Goal: Task Accomplishment & Management: Manage account settings

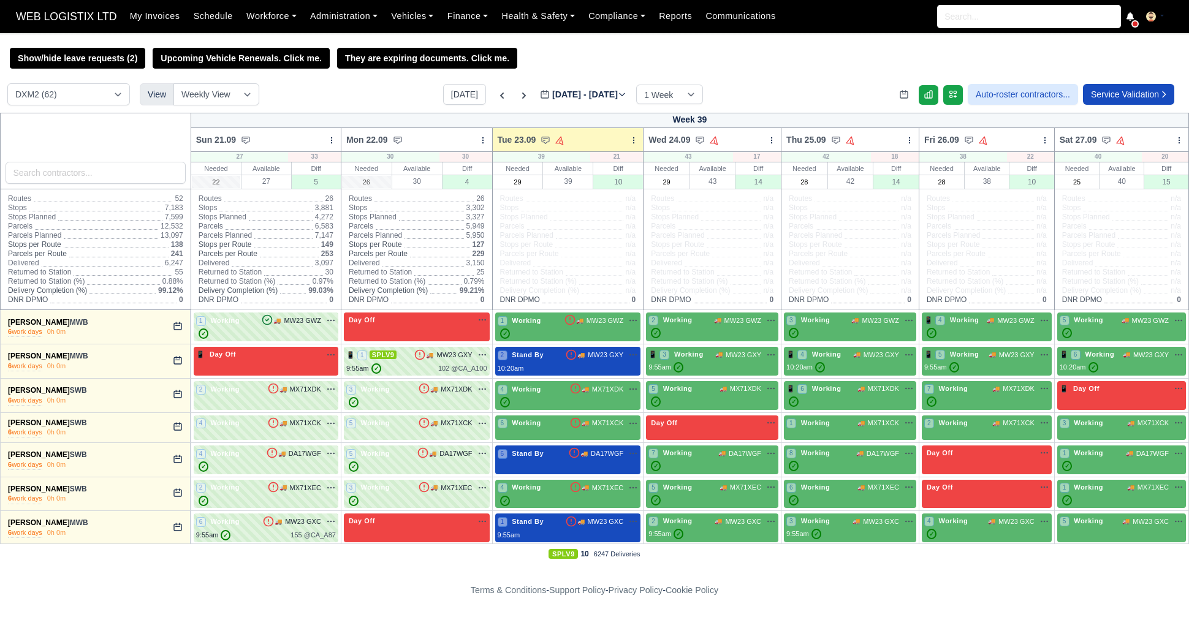
select select "1"
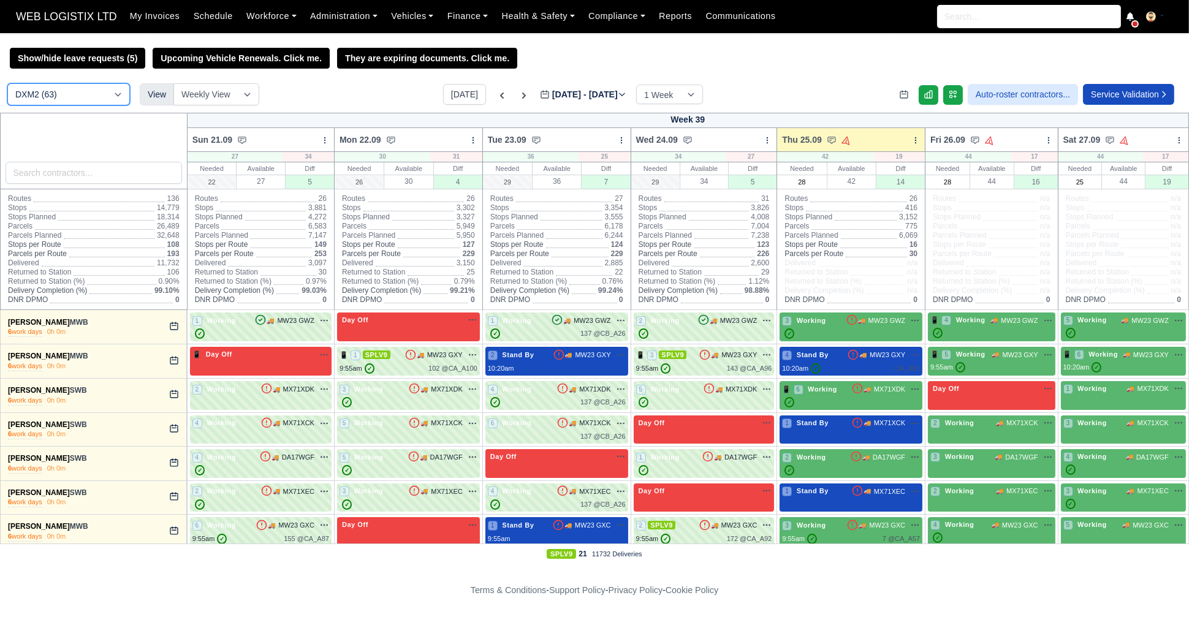
click at [56, 102] on select "DCE1 (1) DWN2 (44) DXM2 (63)" at bounding box center [68, 94] width 123 height 22
select select "3"
click at [7, 85] on select "DCE1 (1) DWN2 (44) DXM2 (63)" at bounding box center [68, 94] width 123 height 22
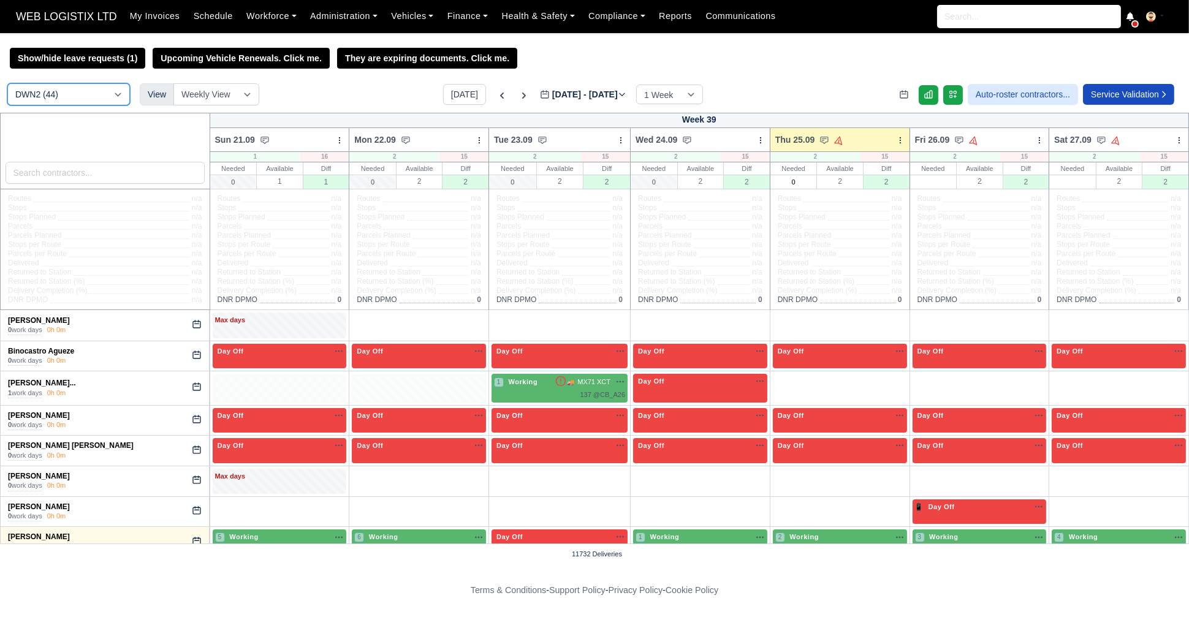
click at [89, 85] on select "DCE1 (1) DWN2 (44) DXM2 (63)" at bounding box center [68, 94] width 123 height 22
select select "1"
click at [7, 85] on select "DCE1 (1) DWN2 (44) DXM2 (63)" at bounding box center [68, 94] width 123 height 22
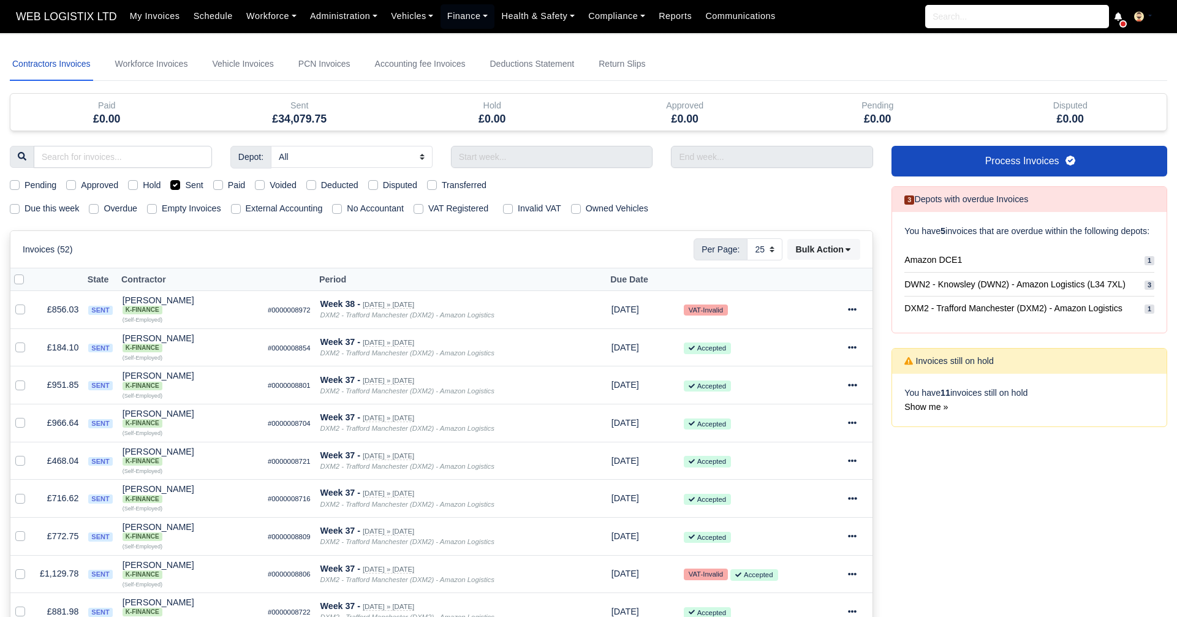
select select "25"
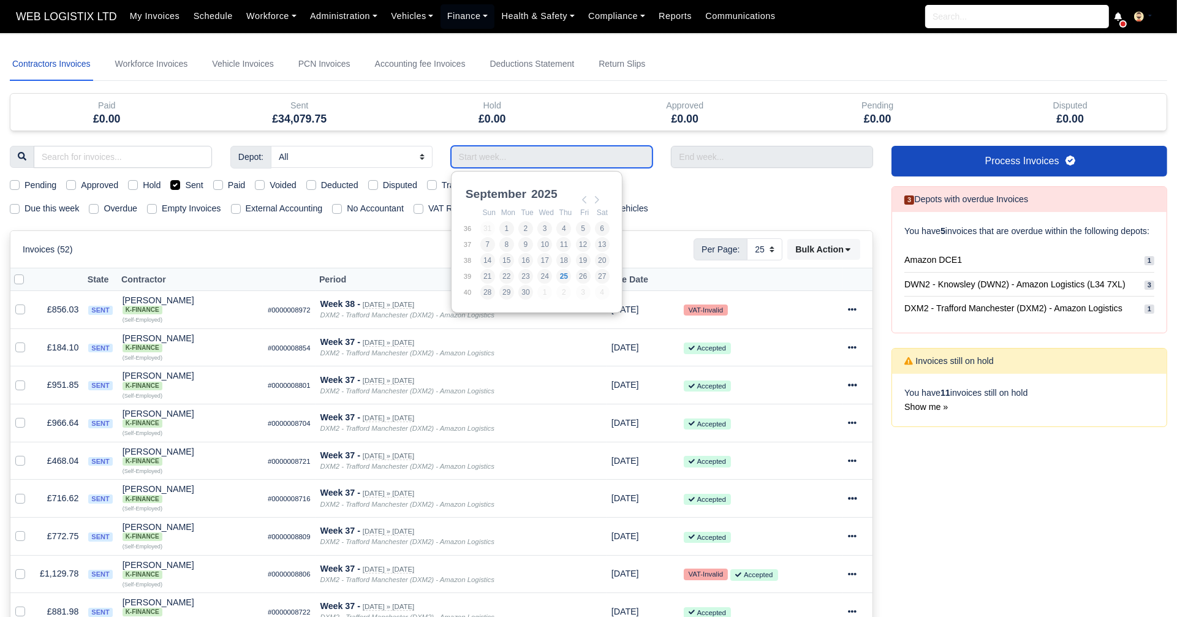
click at [483, 161] on input "Use the arrow keys to pick a date" at bounding box center [552, 157] width 202 height 22
type input "07/09/2025 - 13/09/2025"
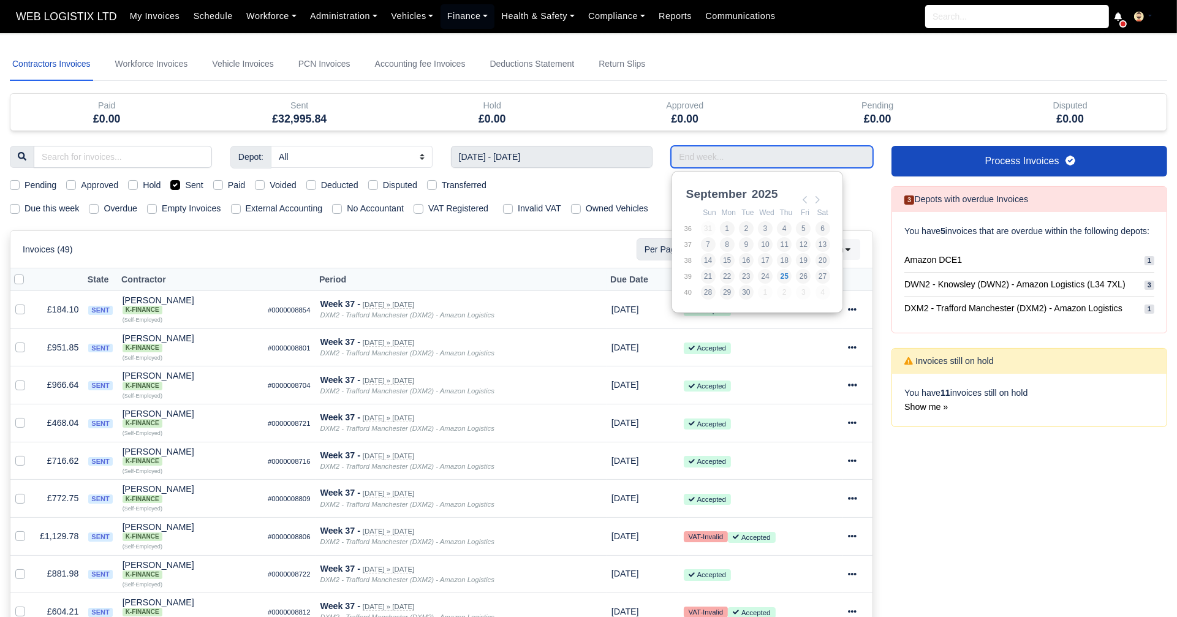
click at [730, 157] on input "Use the arrow keys to pick a date" at bounding box center [772, 157] width 202 height 22
click at [716, 248] on td "7" at bounding box center [709, 244] width 19 height 16
type input "07/09/2025 - 13/09/2025"
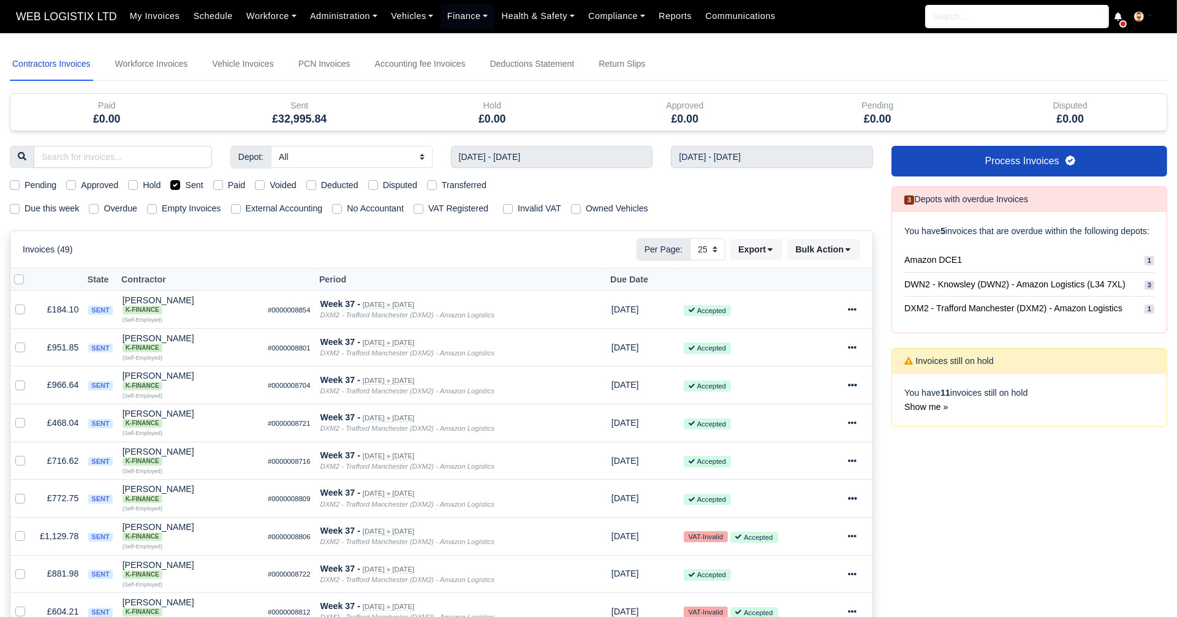
click at [270, 186] on label "Voided" at bounding box center [283, 185] width 27 height 14
click at [258, 186] on input "Voided" at bounding box center [260, 183] width 10 height 10
checkbox input "true"
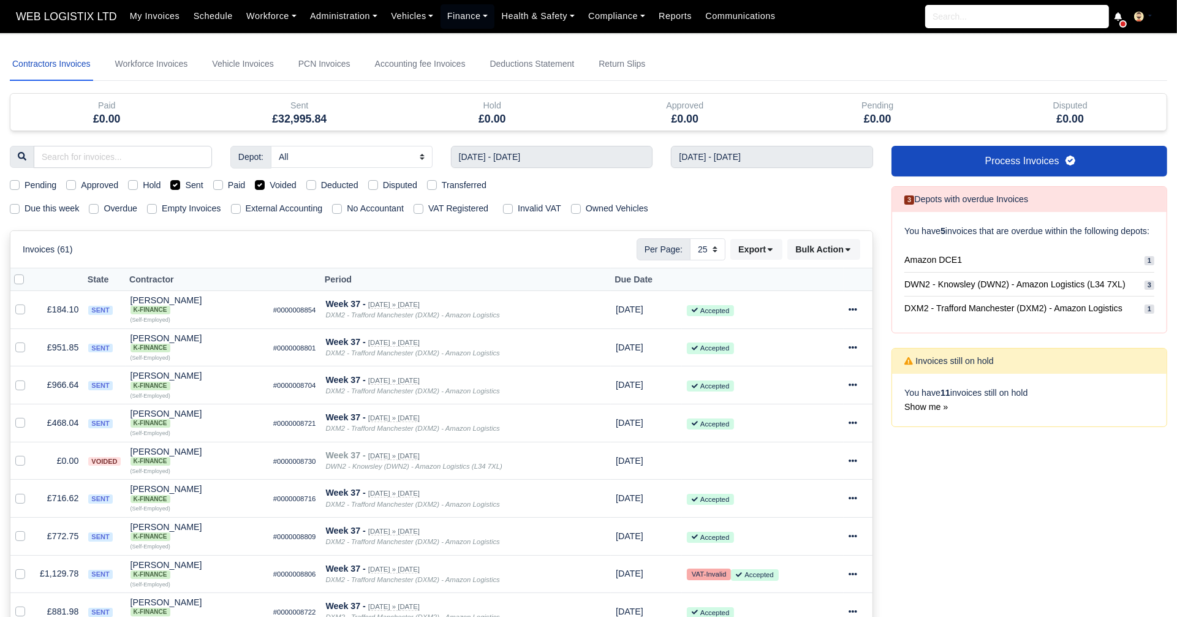
click at [185, 187] on label "Sent" at bounding box center [194, 185] width 18 height 14
click at [176, 187] on input "Sent" at bounding box center [175, 183] width 10 height 10
checkbox input "false"
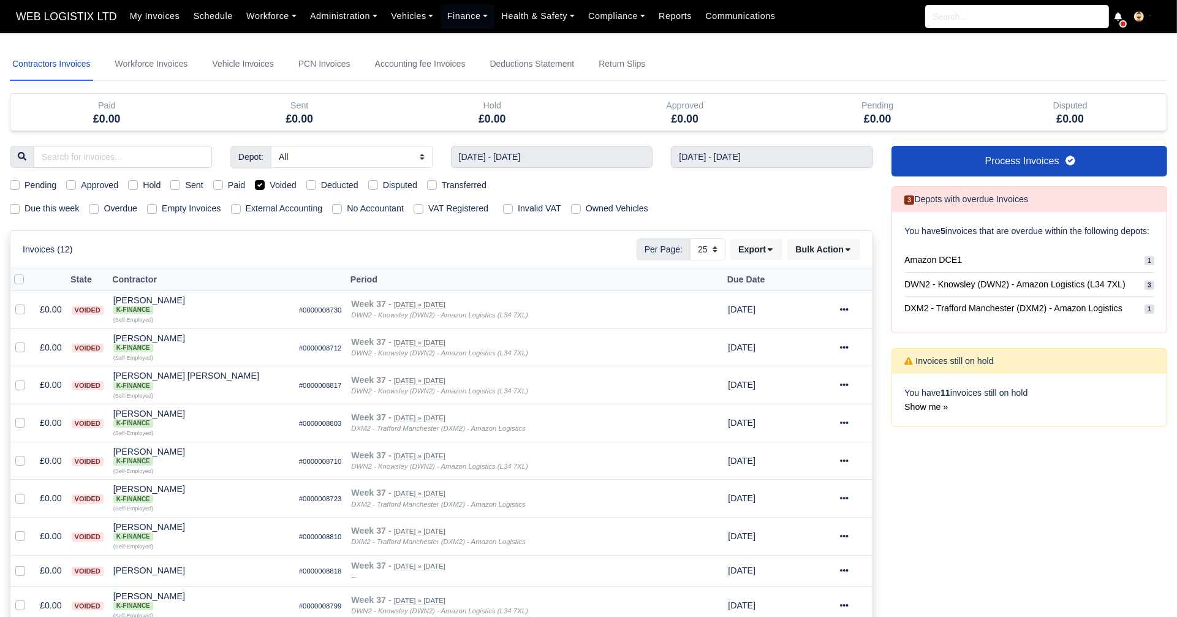
click at [270, 182] on label "Voided" at bounding box center [283, 185] width 27 height 14
click at [255, 182] on input "Voided" at bounding box center [260, 183] width 10 height 10
checkbox input "false"
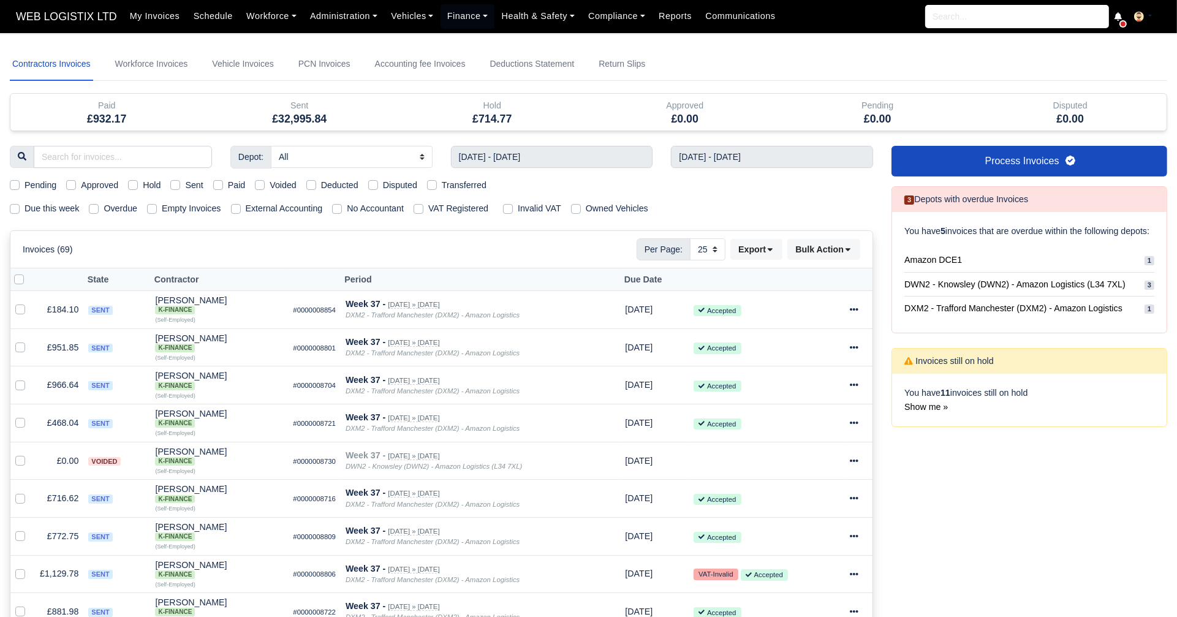
click at [25, 181] on label "Pending" at bounding box center [41, 185] width 32 height 14
click at [17, 181] on input "Pending" at bounding box center [15, 183] width 10 height 10
checkbox input "true"
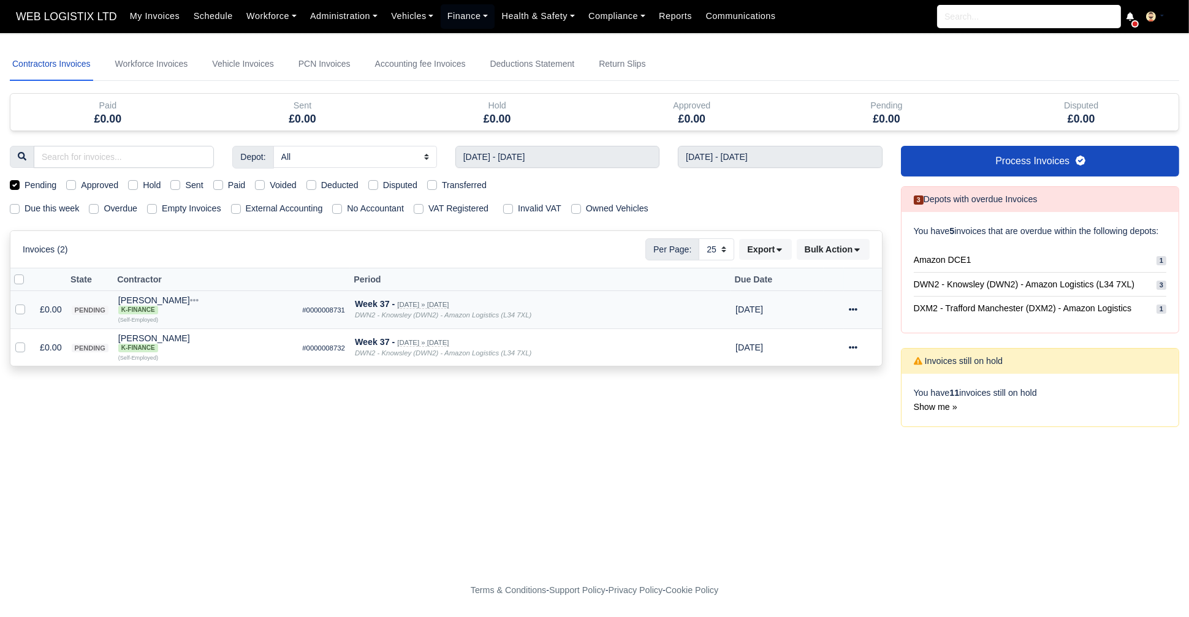
click at [850, 308] on icon at bounding box center [853, 309] width 9 height 2
click at [808, 347] on link "Show Invoice" at bounding box center [822, 347] width 109 height 19
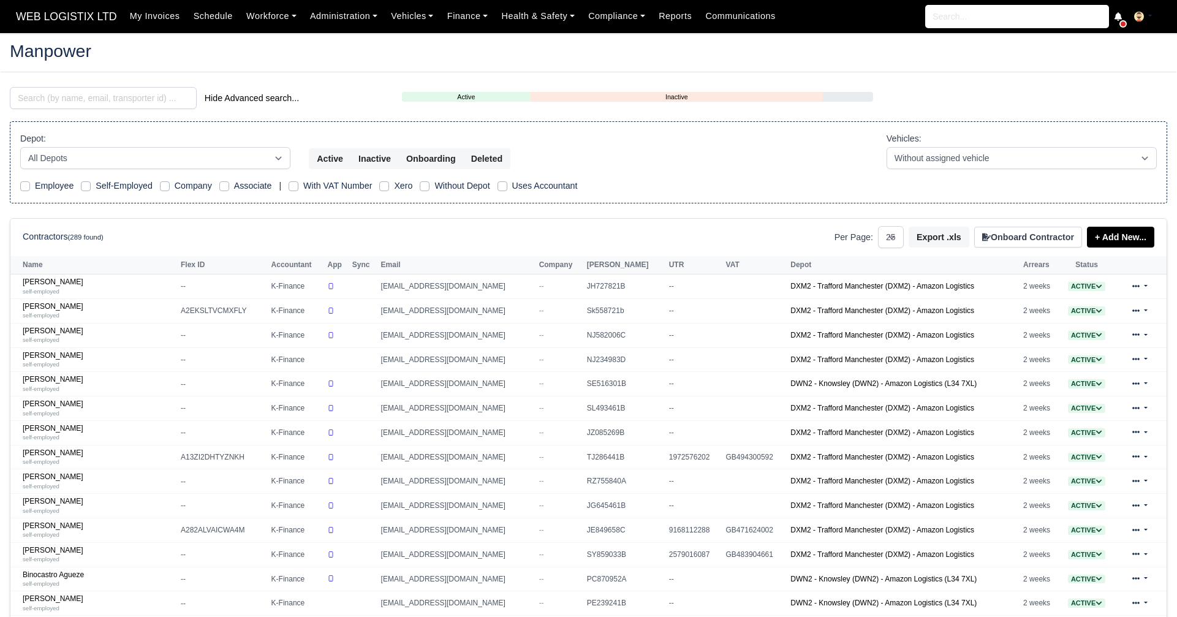
select select "25"
click at [96, 108] on input "search" at bounding box center [103, 98] width 187 height 22
click at [162, 96] on input "search" at bounding box center [103, 98] width 187 height 22
type input "jake"
select select "25"
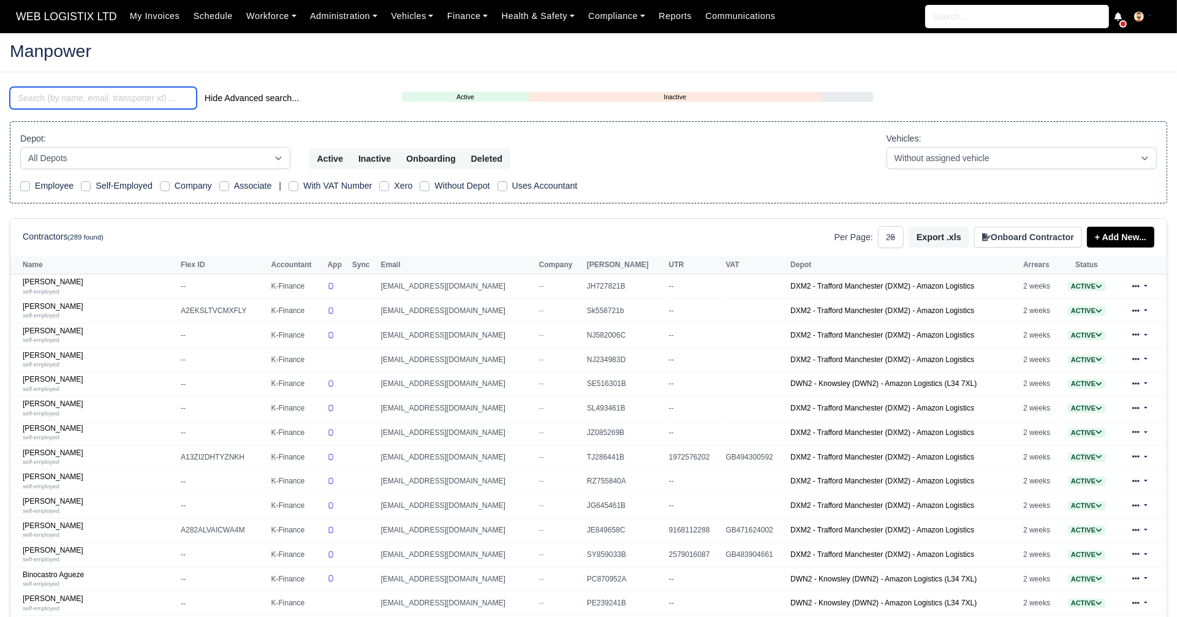
click at [115, 107] on input "search" at bounding box center [103, 98] width 187 height 22
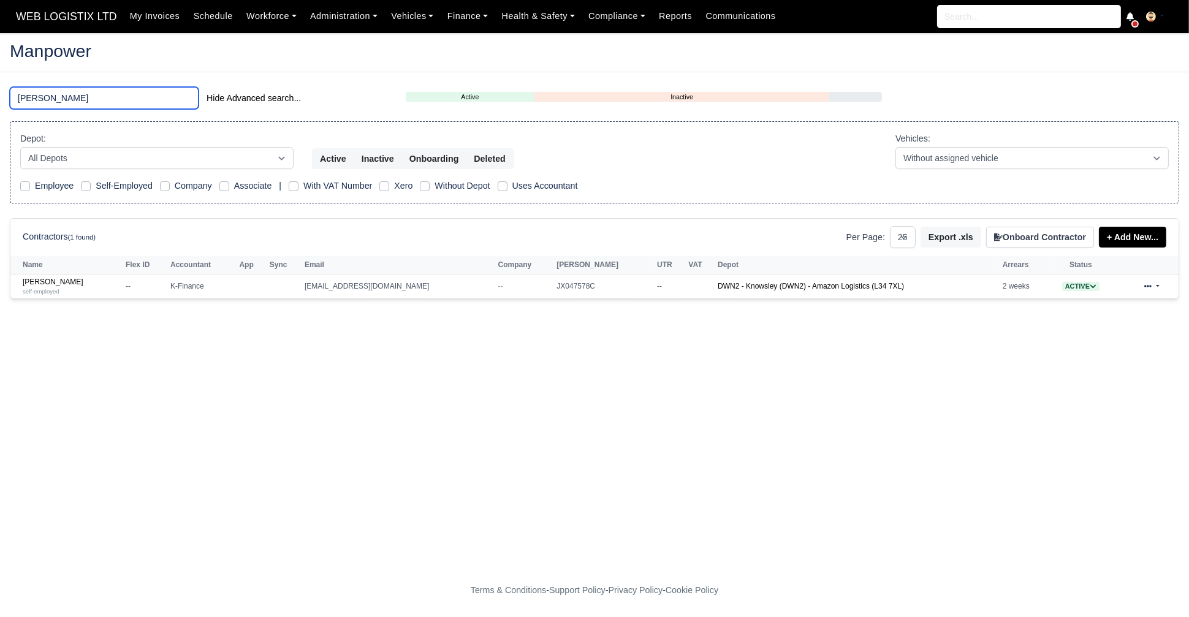
click at [115, 107] on input "jake" at bounding box center [104, 98] width 189 height 22
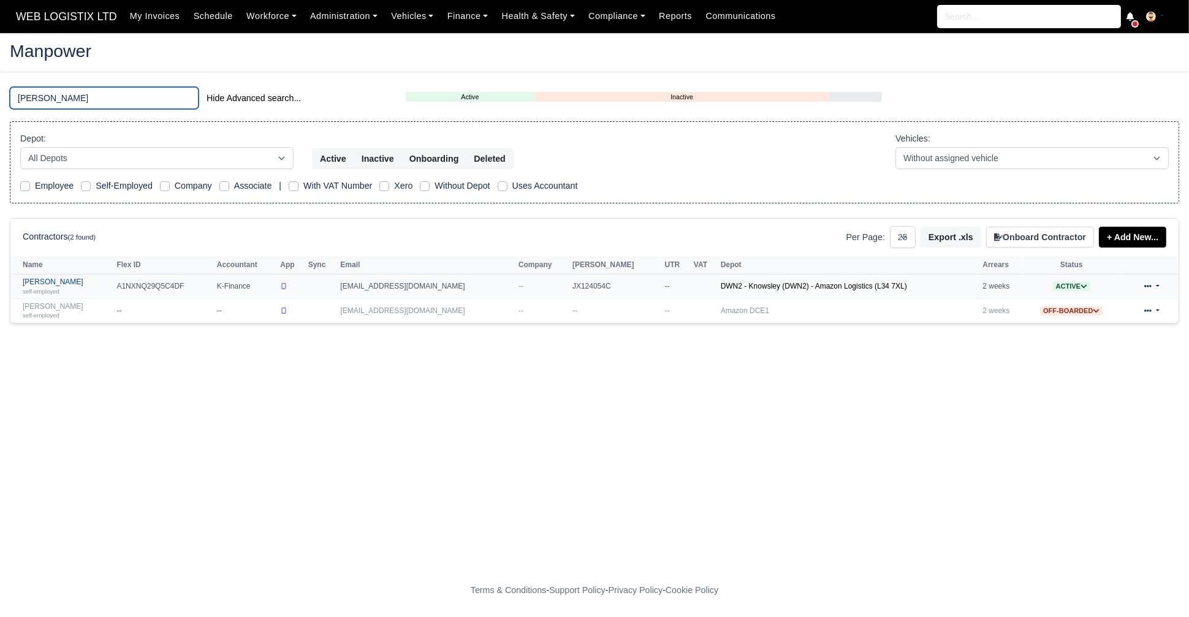
type input "joe"
click at [63, 286] on link "Joe Thompson self-employed" at bounding box center [67, 287] width 88 height 18
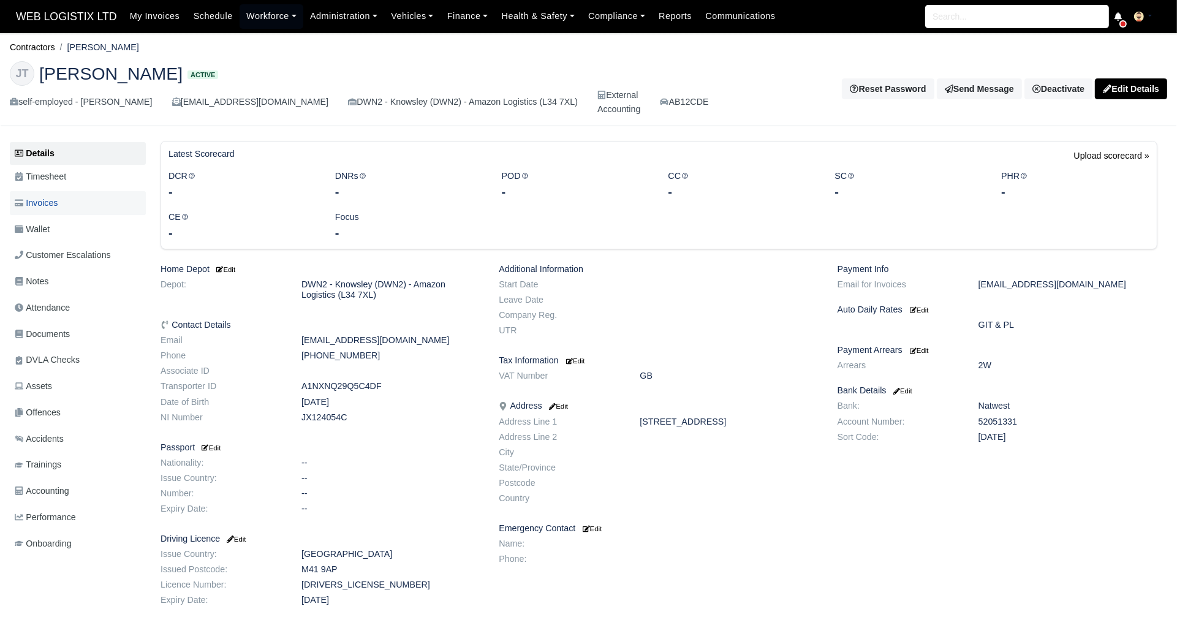
click at [41, 205] on span "Invoices" at bounding box center [36, 203] width 43 height 14
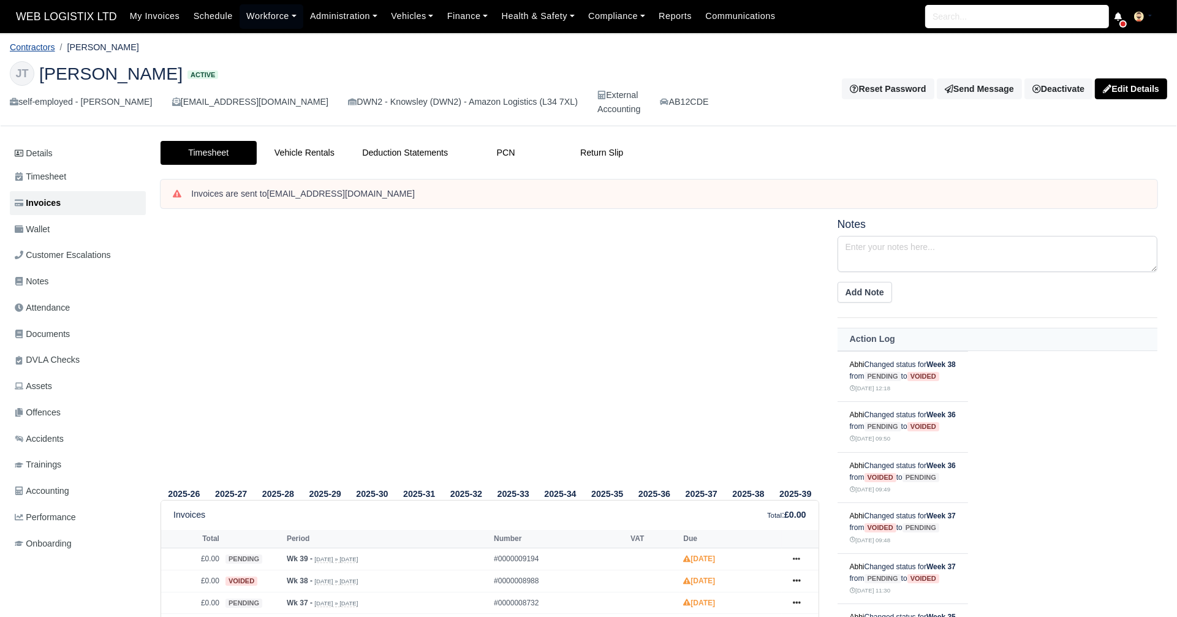
click at [34, 49] on link "Contractors" at bounding box center [32, 47] width 45 height 10
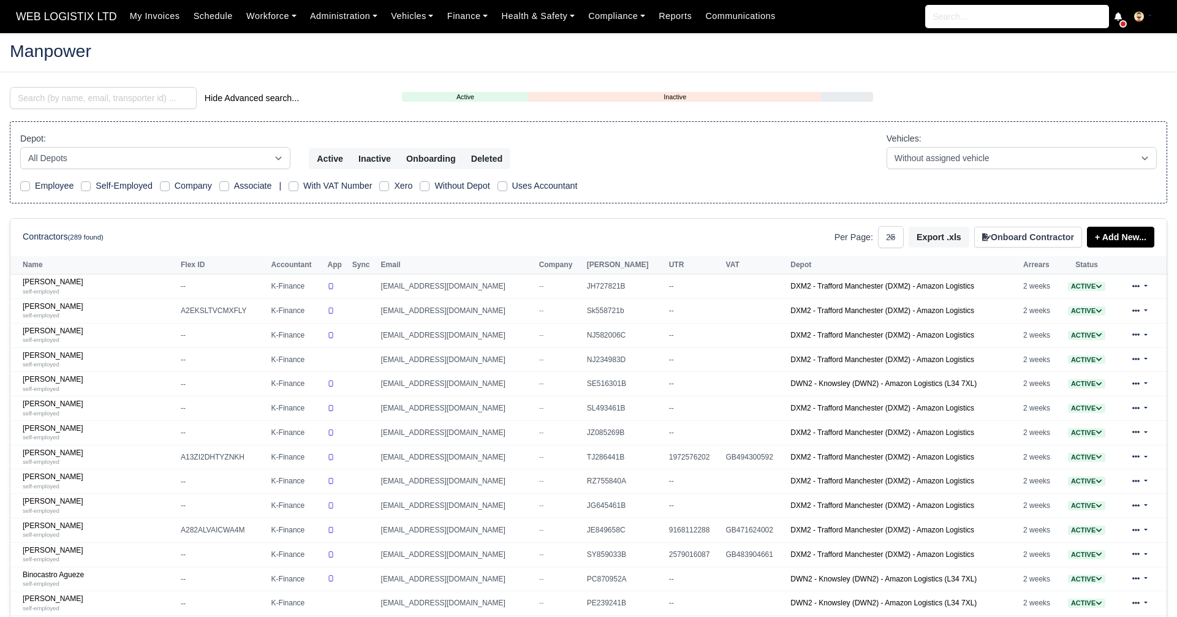
select select "25"
click at [129, 98] on input "search" at bounding box center [103, 98] width 187 height 22
click at [81, 91] on input "search" at bounding box center [103, 98] width 187 height 22
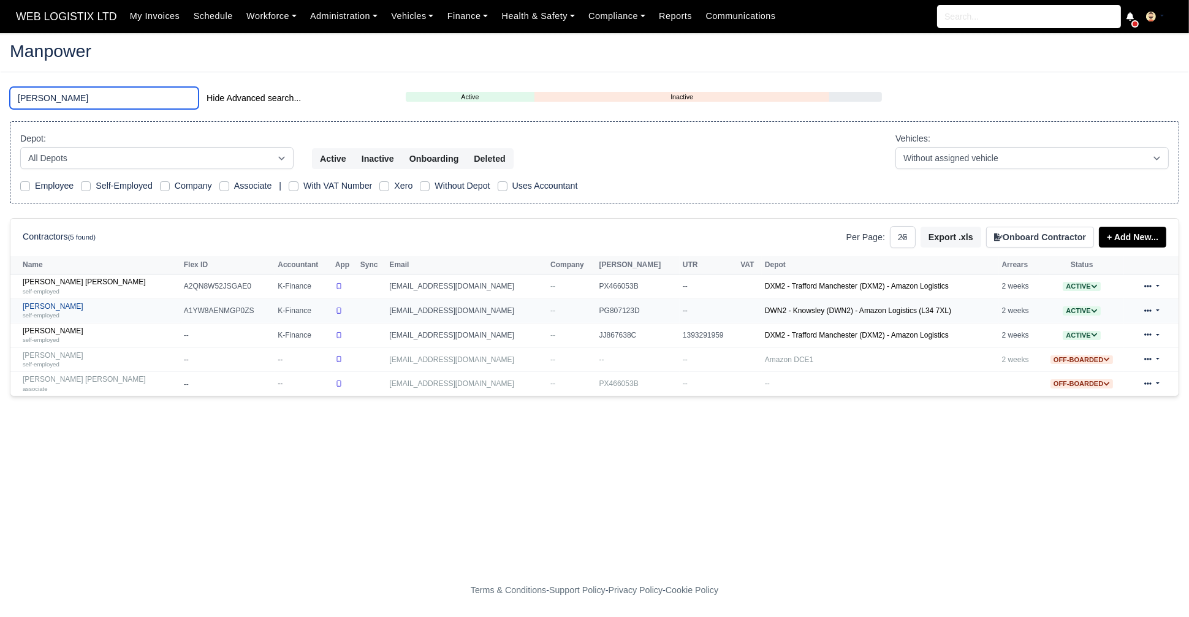
type input "ryan"
click at [69, 315] on div "self-employed" at bounding box center [100, 315] width 155 height 9
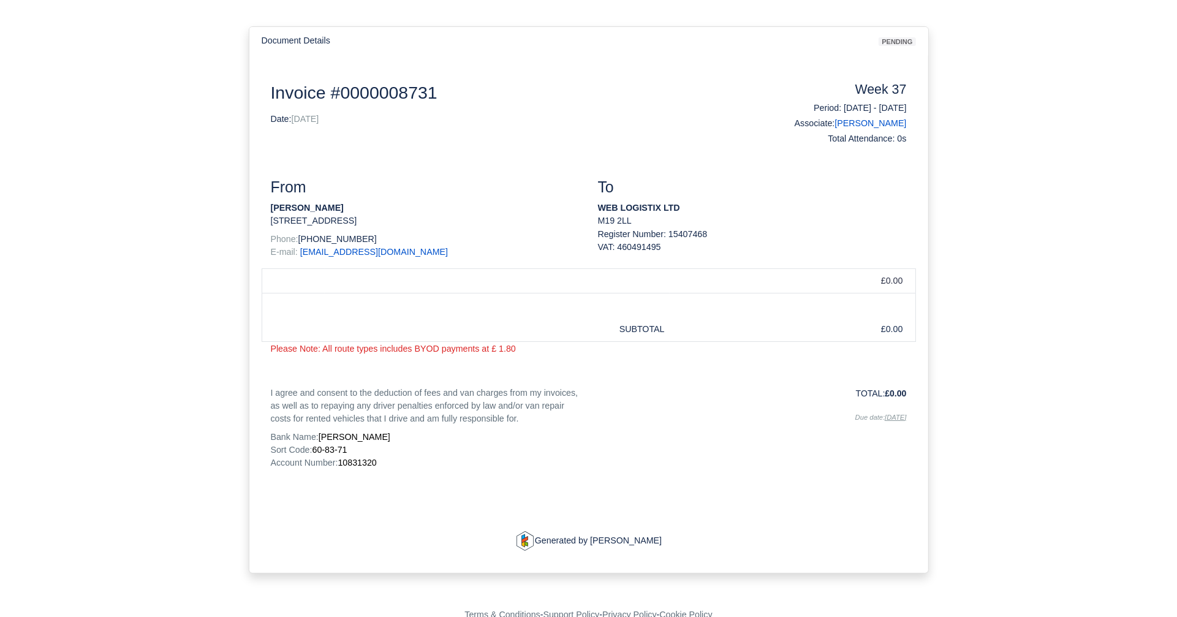
scroll to position [101, 0]
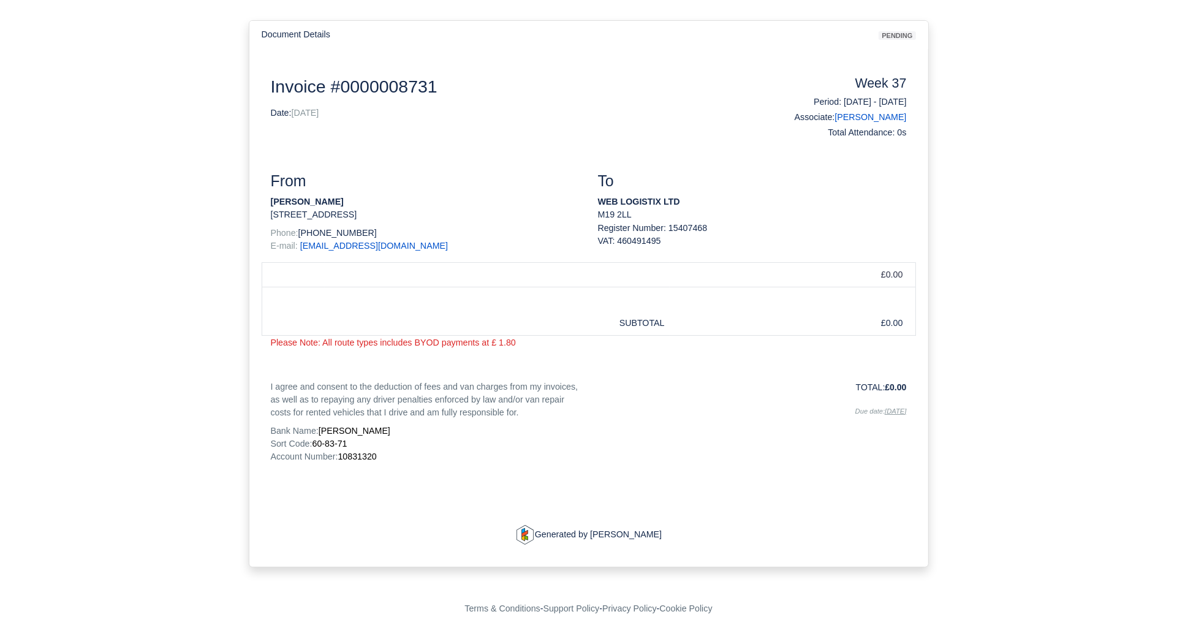
drag, startPoint x: 434, startPoint y: 87, endPoint x: 403, endPoint y: 91, distance: 32.1
click at [403, 91] on h2 "Invoice #0000008731" at bounding box center [507, 86] width 472 height 21
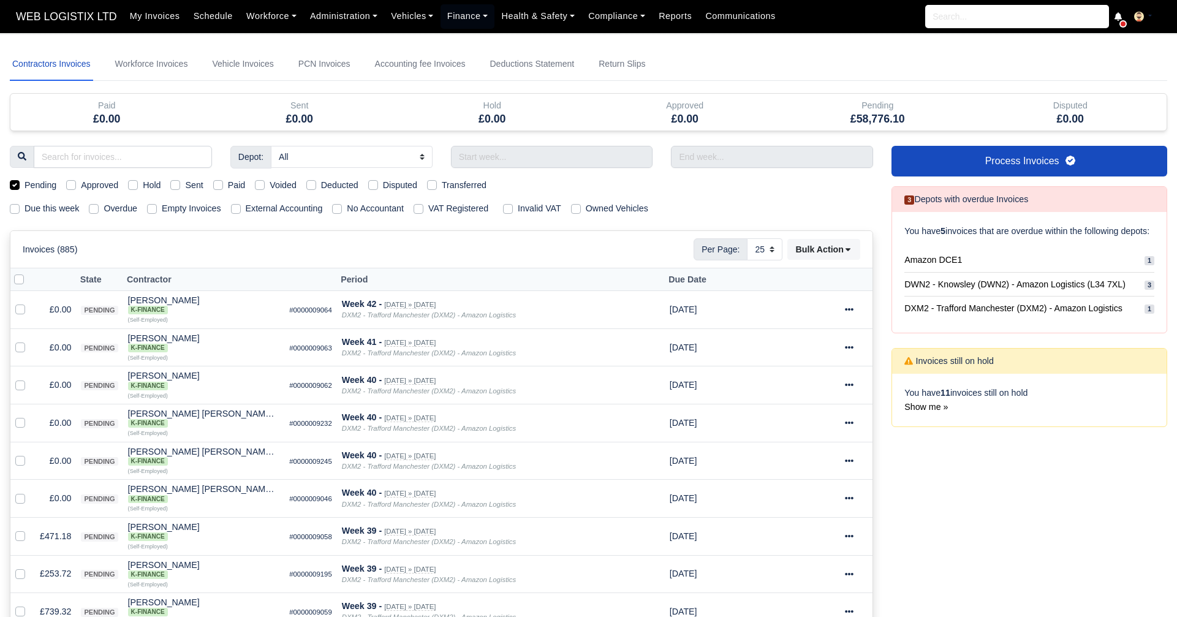
select select "25"
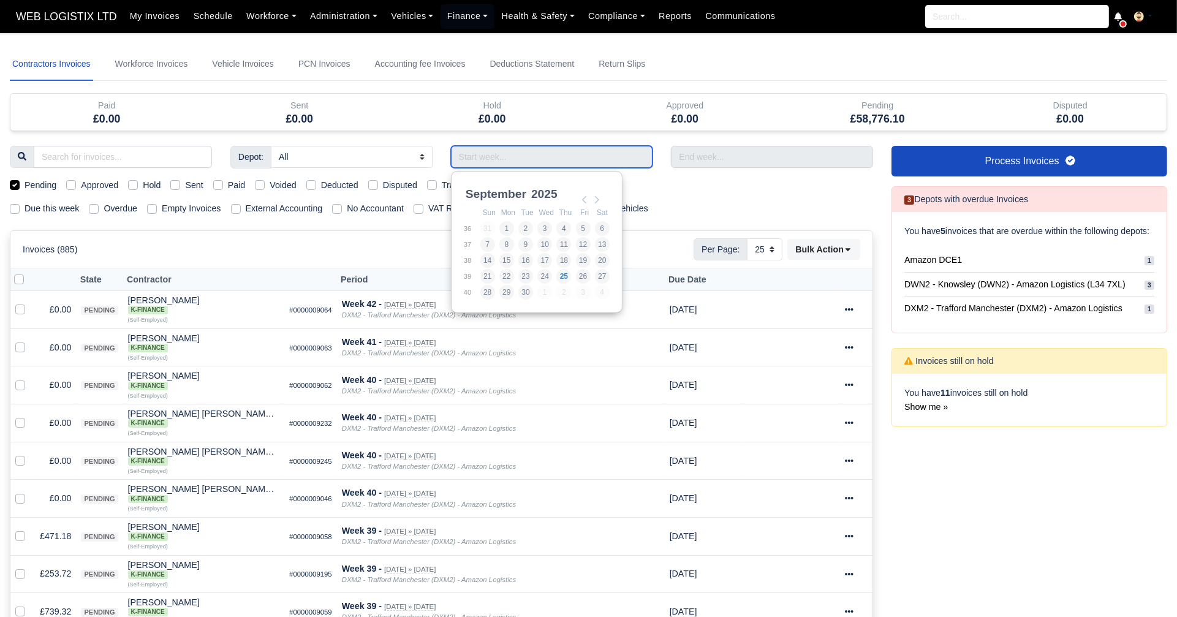
click at [510, 153] on input "Use the arrow keys to pick a date" at bounding box center [552, 157] width 202 height 22
click at [477, 243] on td "37" at bounding box center [471, 244] width 17 height 16
type input "[DATE] - [DATE]"
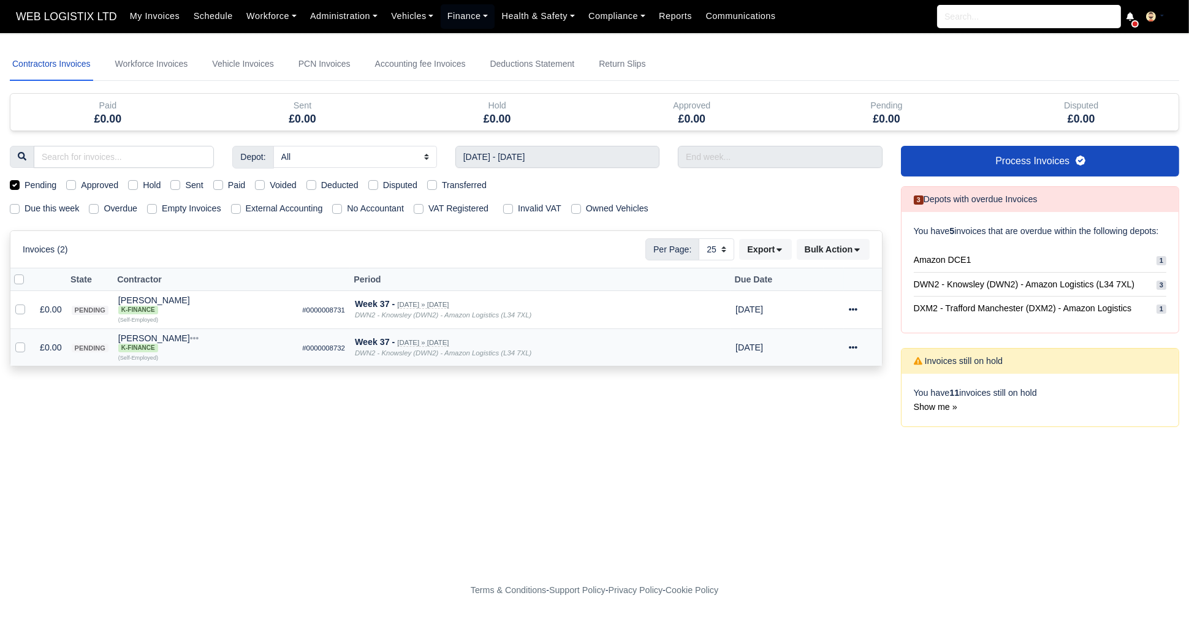
click at [853, 343] on icon at bounding box center [853, 347] width 9 height 9
click at [806, 380] on link "Show Invoice" at bounding box center [822, 385] width 109 height 19
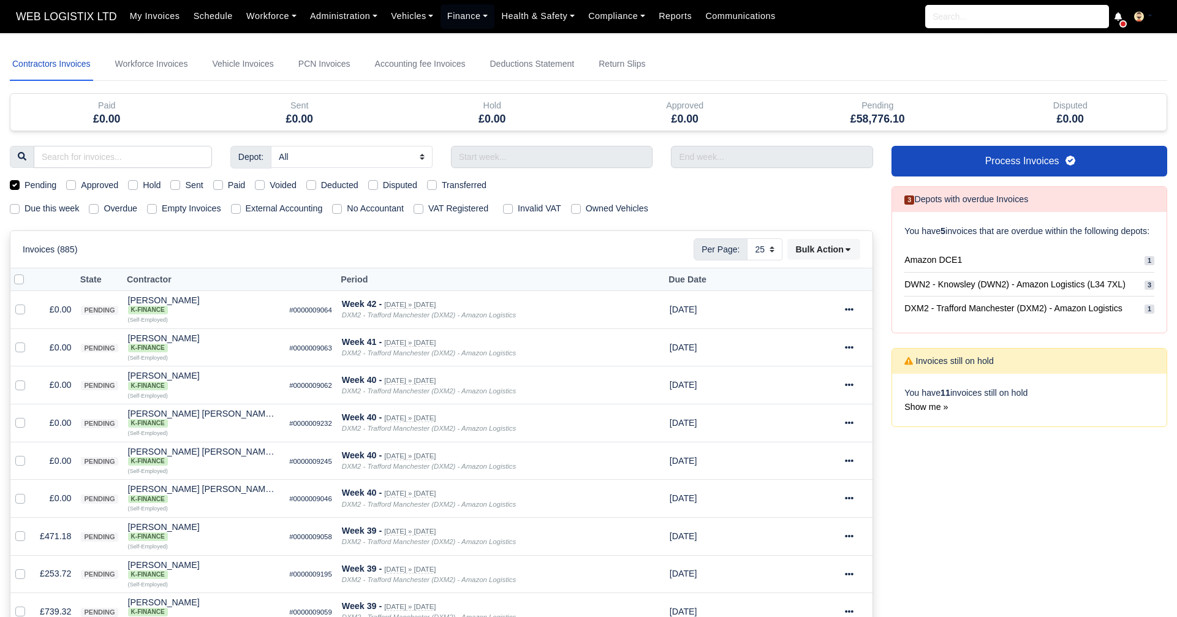
select select "25"
click at [25, 187] on label "Pending" at bounding box center [41, 185] width 32 height 14
click at [10, 187] on input "Pending" at bounding box center [15, 183] width 10 height 10
checkbox input "false"
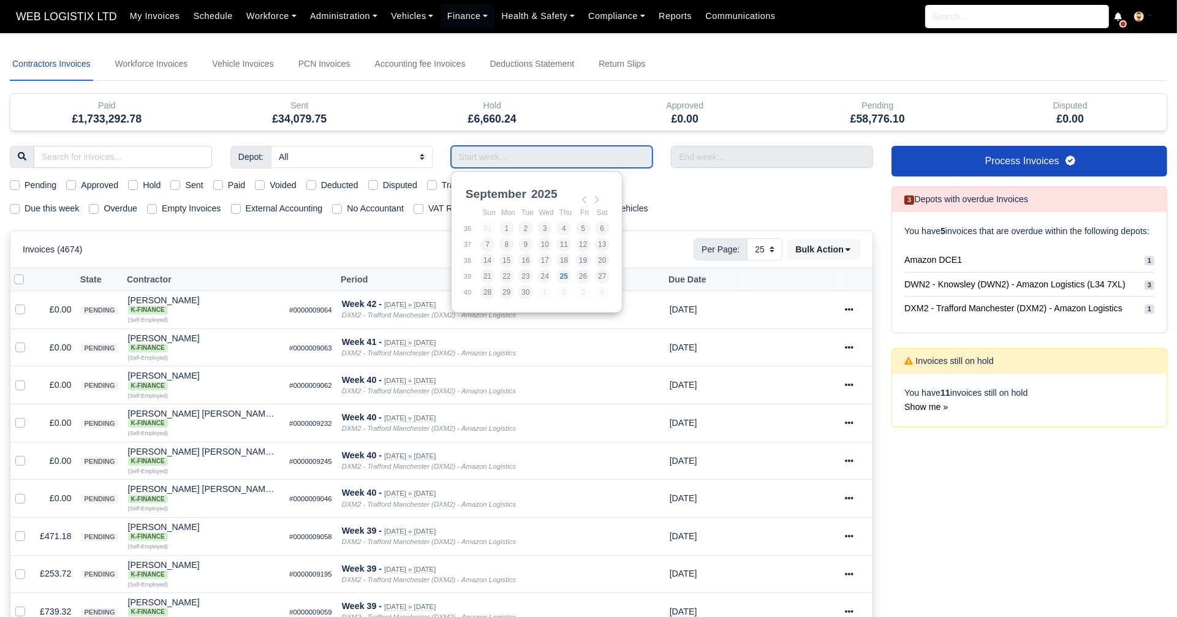
click at [561, 157] on input "Use the arrow keys to pick a date" at bounding box center [552, 157] width 202 height 22
type input "07/09/2025 - 13/09/2025"
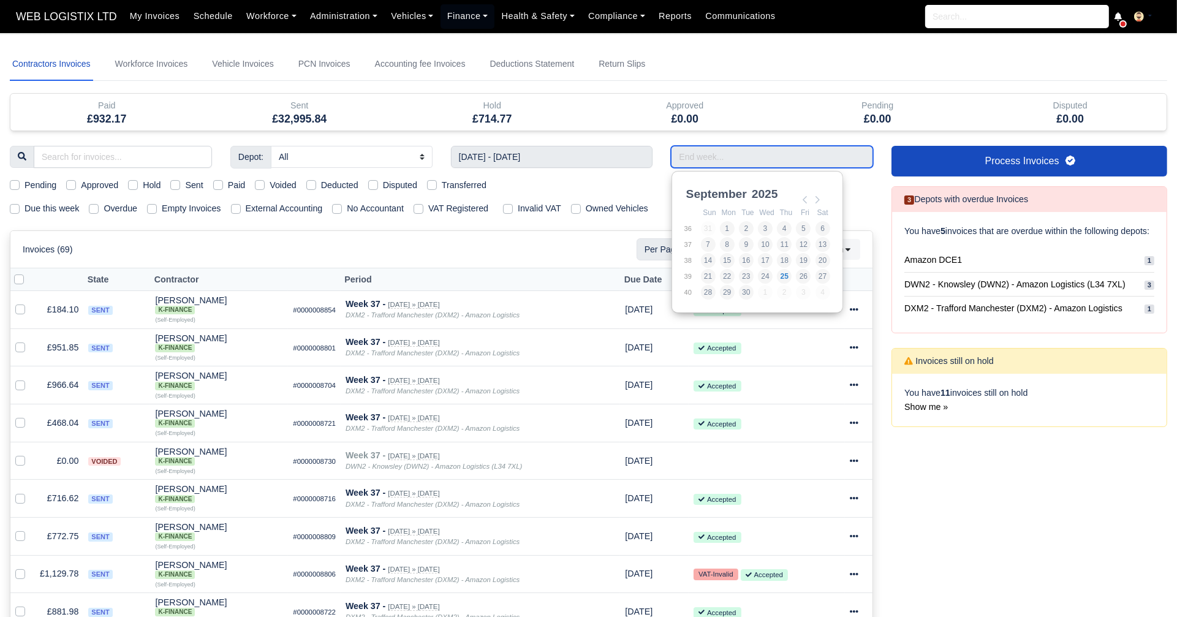
click at [701, 160] on input "Use the arrow keys to pick a date" at bounding box center [772, 157] width 202 height 22
type input "07/09/2025 - 13/09/2025"
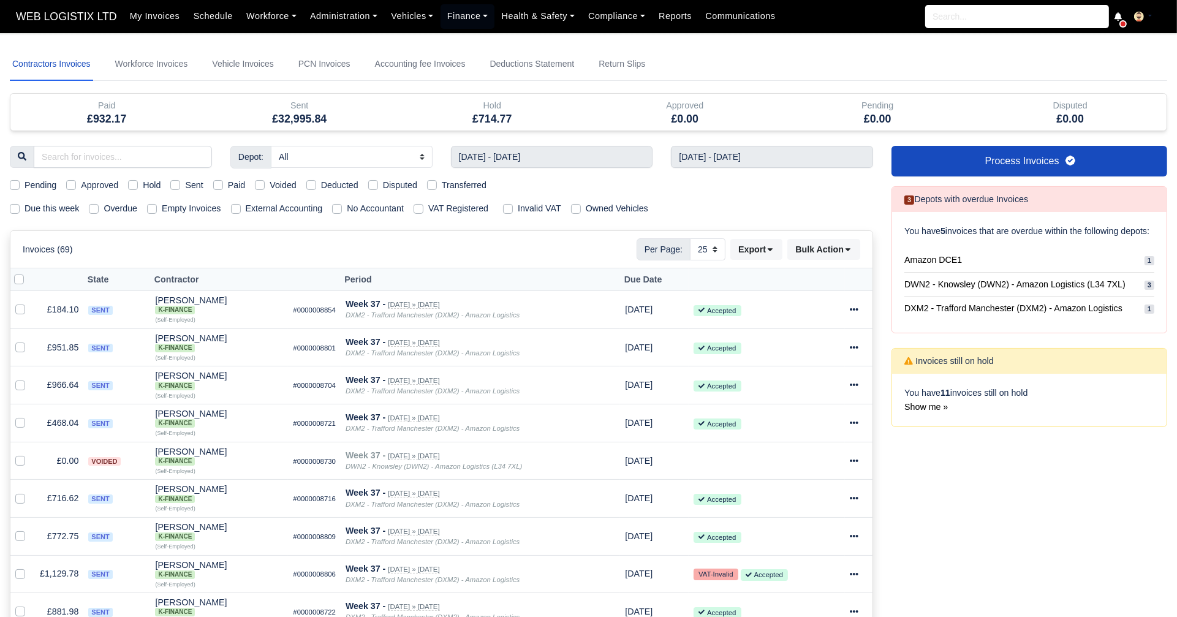
click at [270, 184] on label "Voided" at bounding box center [283, 185] width 27 height 14
click at [261, 184] on input "Voided" at bounding box center [260, 183] width 10 height 10
checkbox input "true"
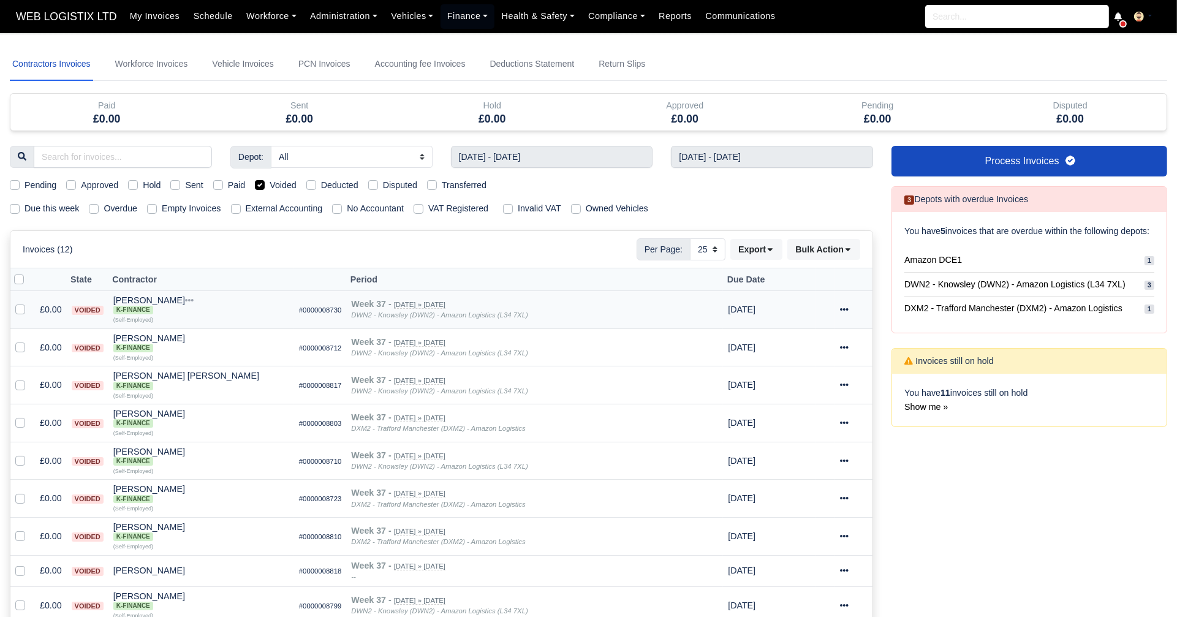
click at [846, 309] on icon at bounding box center [844, 309] width 9 height 9
click at [842, 346] on link "Show Invoice" at bounding box center [811, 347] width 109 height 19
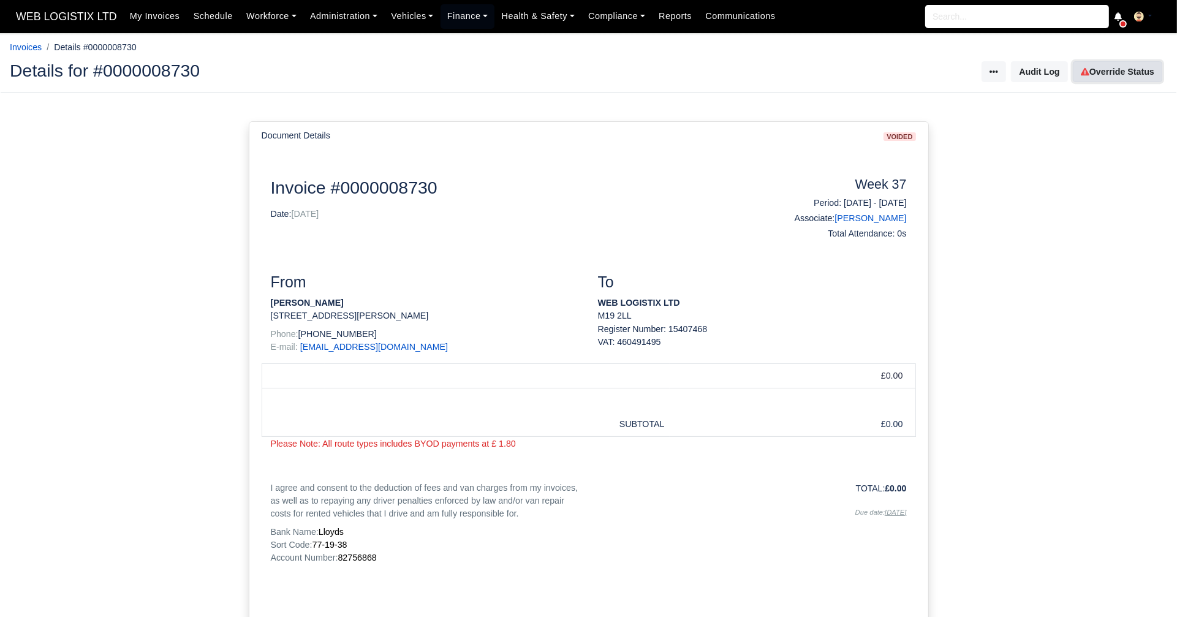
click at [1126, 66] on link "Override Status" at bounding box center [1117, 71] width 89 height 21
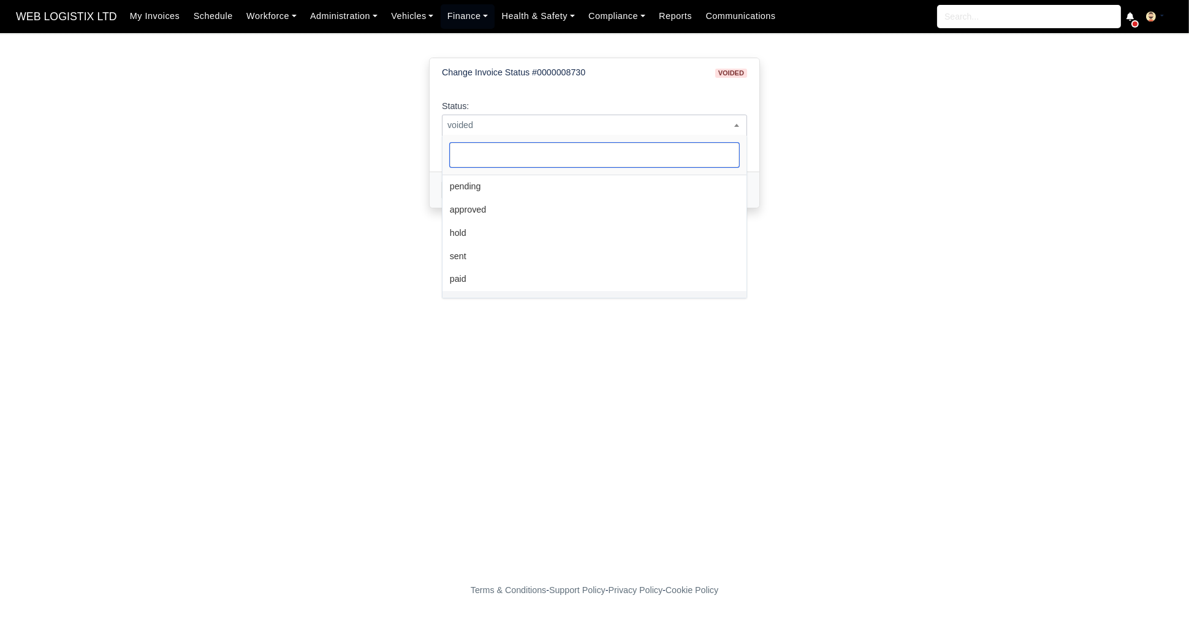
click at [591, 121] on span "voided" at bounding box center [594, 125] width 304 height 15
select select "pending"
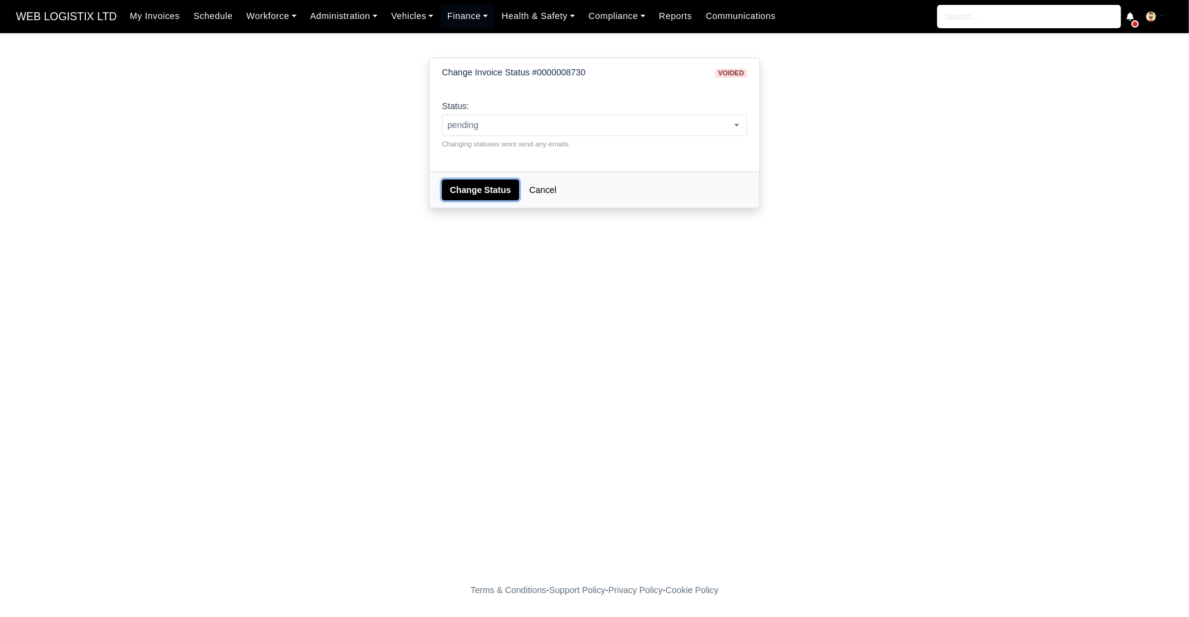
click at [467, 190] on button "Change Status" at bounding box center [480, 190] width 77 height 21
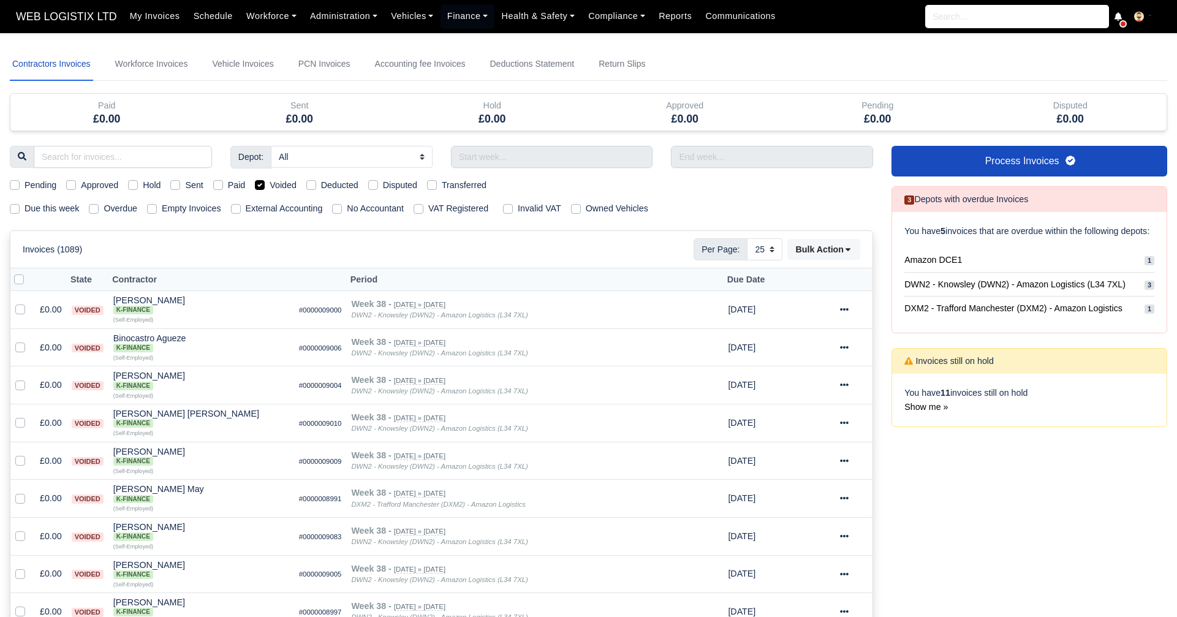
select select "25"
click at [270, 179] on label "Voided" at bounding box center [283, 185] width 27 height 14
click at [255, 179] on input "Voided" at bounding box center [260, 183] width 10 height 10
checkbox input "false"
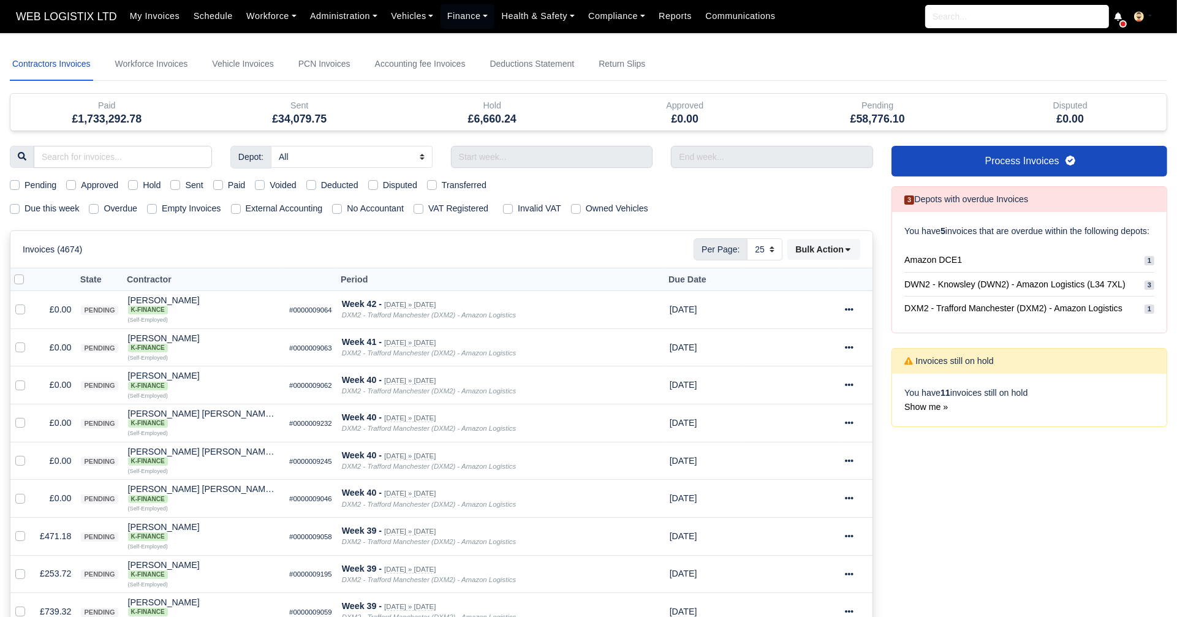
click at [25, 183] on label "Pending" at bounding box center [41, 185] width 32 height 14
click at [10, 183] on input "Pending" at bounding box center [15, 183] width 10 height 10
checkbox input "true"
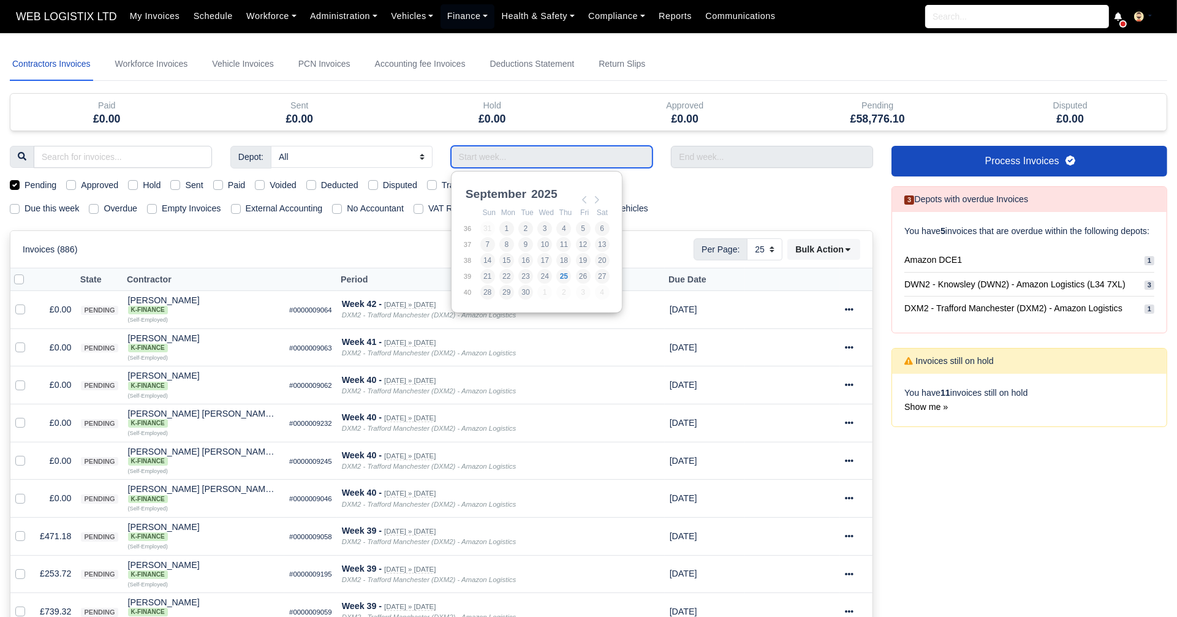
click at [503, 162] on input "Use the arrow keys to pick a date" at bounding box center [552, 157] width 202 height 22
type input "07/09/2025 - 13/09/2025"
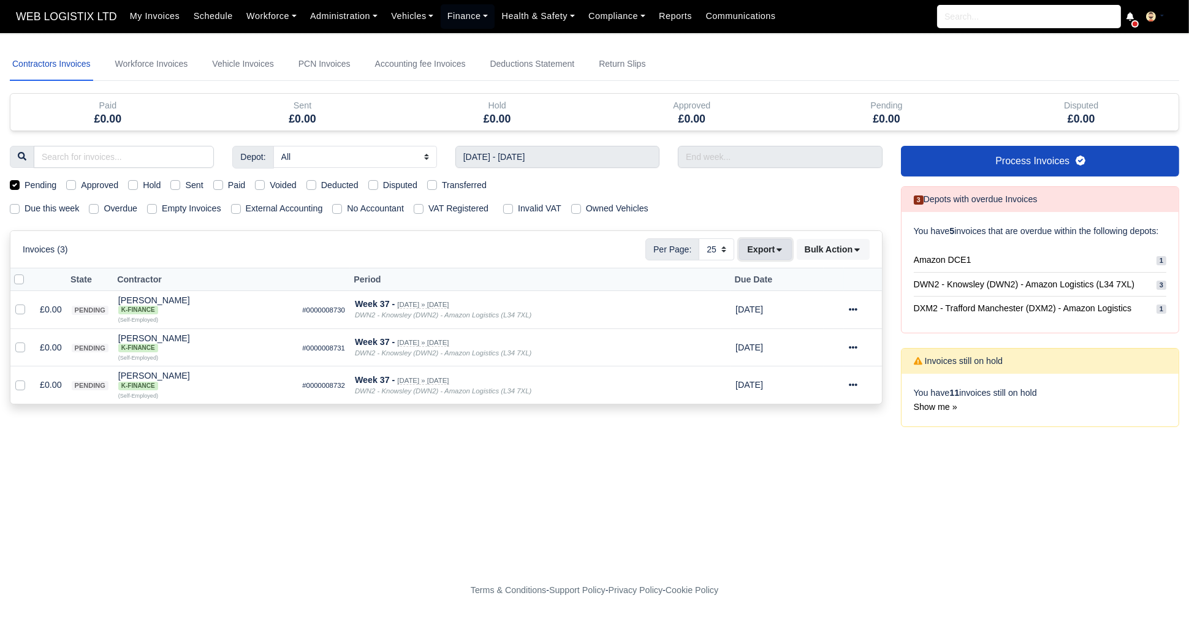
click at [764, 248] on button "Export" at bounding box center [765, 249] width 52 height 21
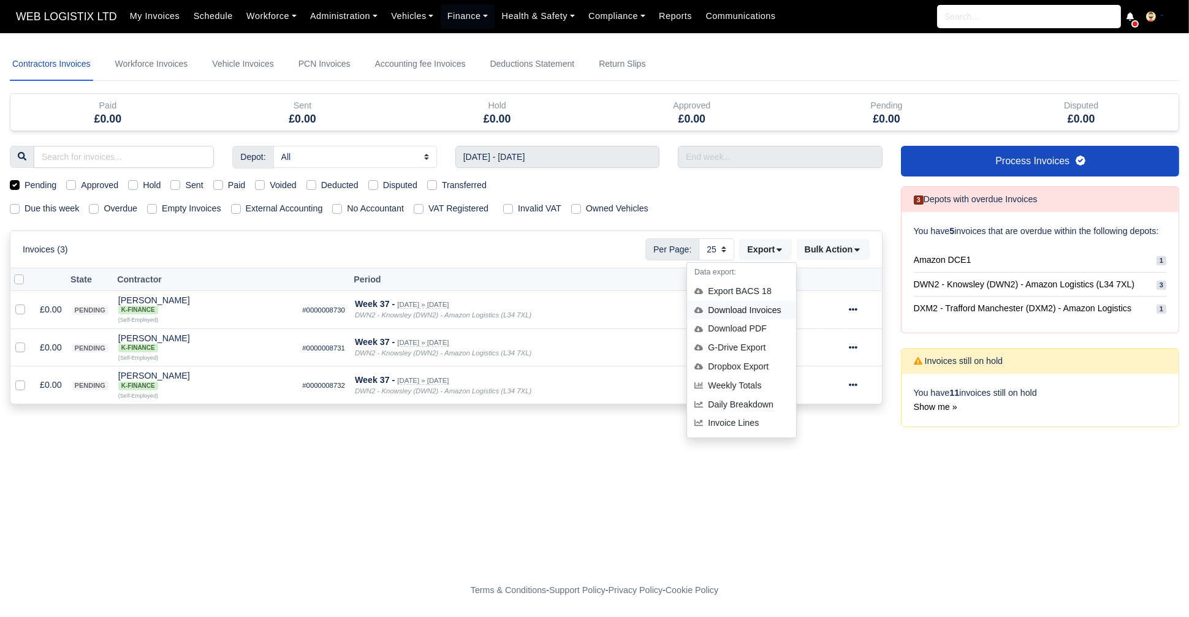
click at [766, 313] on div "Download Invoices" at bounding box center [741, 310] width 109 height 19
click at [849, 303] on div at bounding box center [863, 310] width 28 height 14
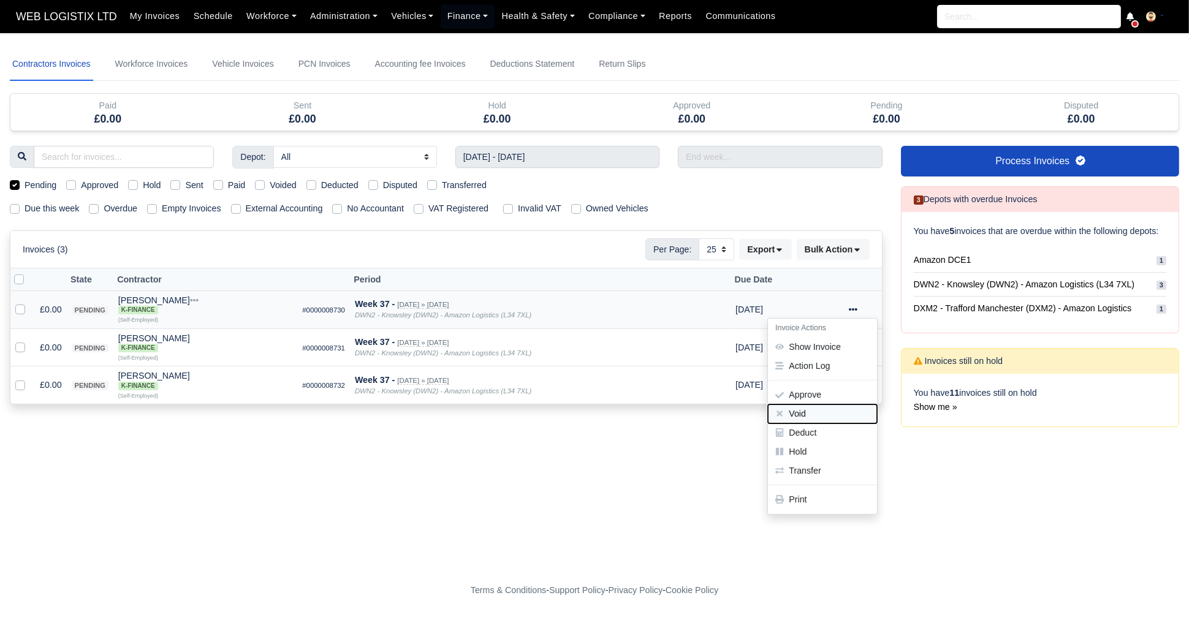
click at [815, 414] on button "Void" at bounding box center [822, 413] width 109 height 19
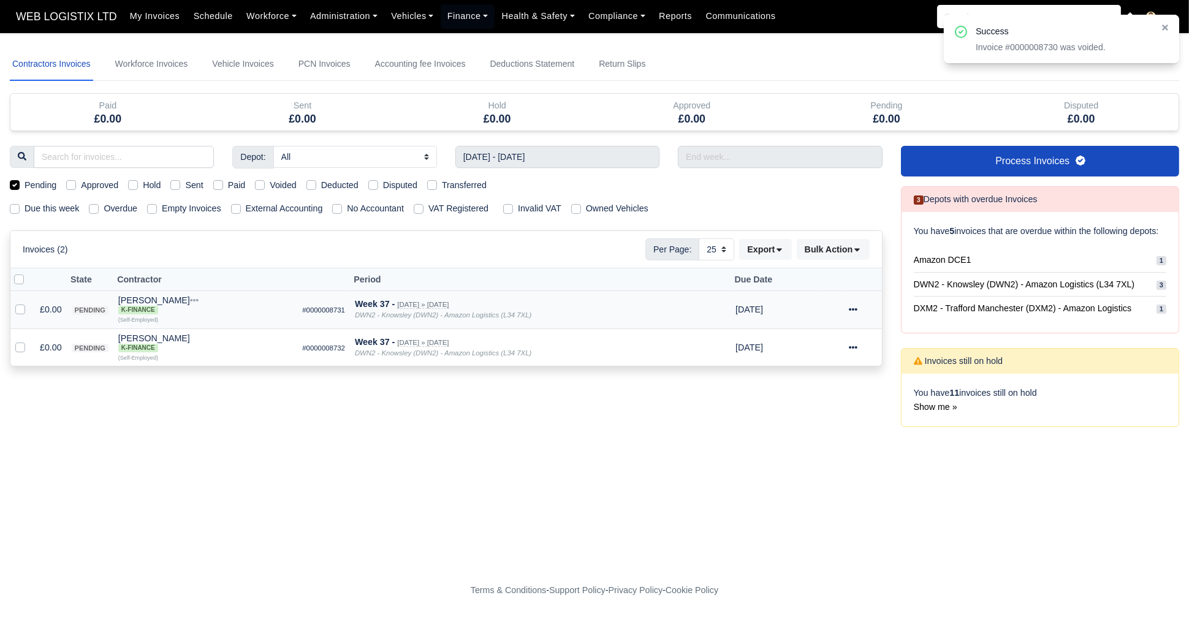
click at [857, 307] on div at bounding box center [863, 310] width 28 height 14
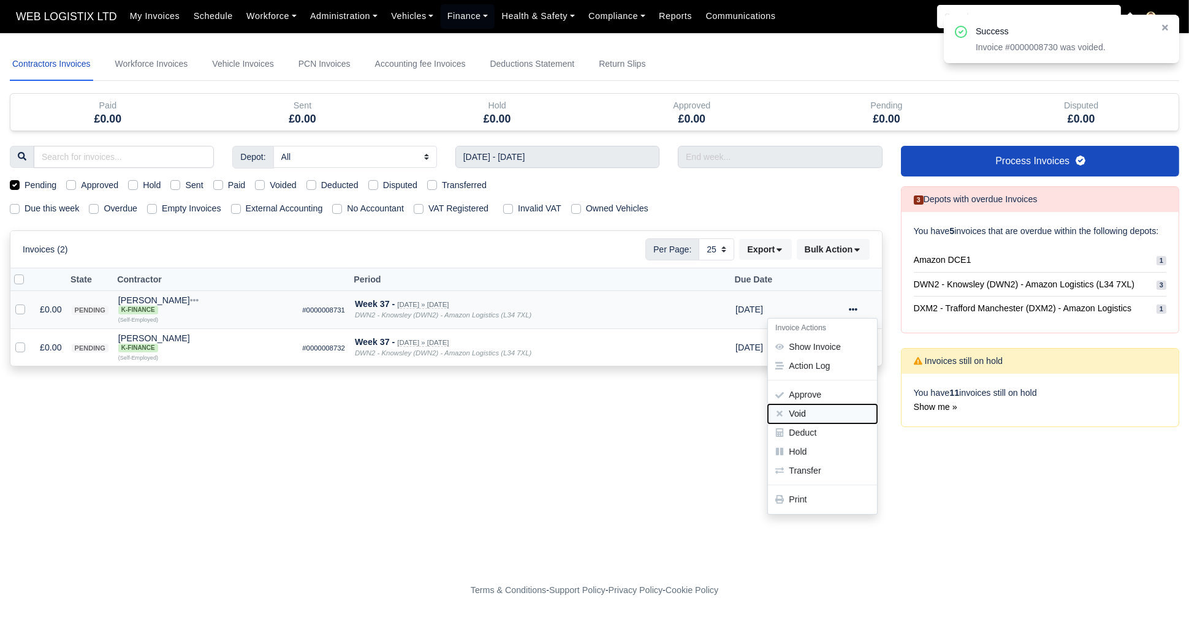
click at [811, 412] on button "Void" at bounding box center [822, 413] width 109 height 19
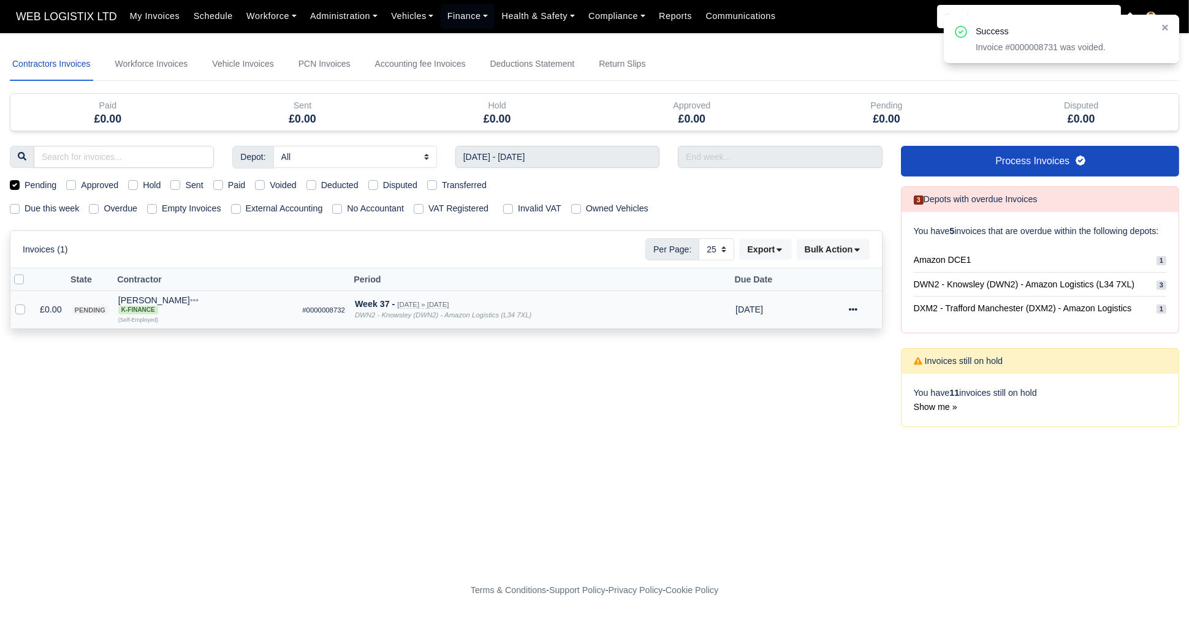
click at [853, 306] on icon at bounding box center [853, 309] width 9 height 9
click at [836, 415] on button "Void" at bounding box center [822, 413] width 109 height 19
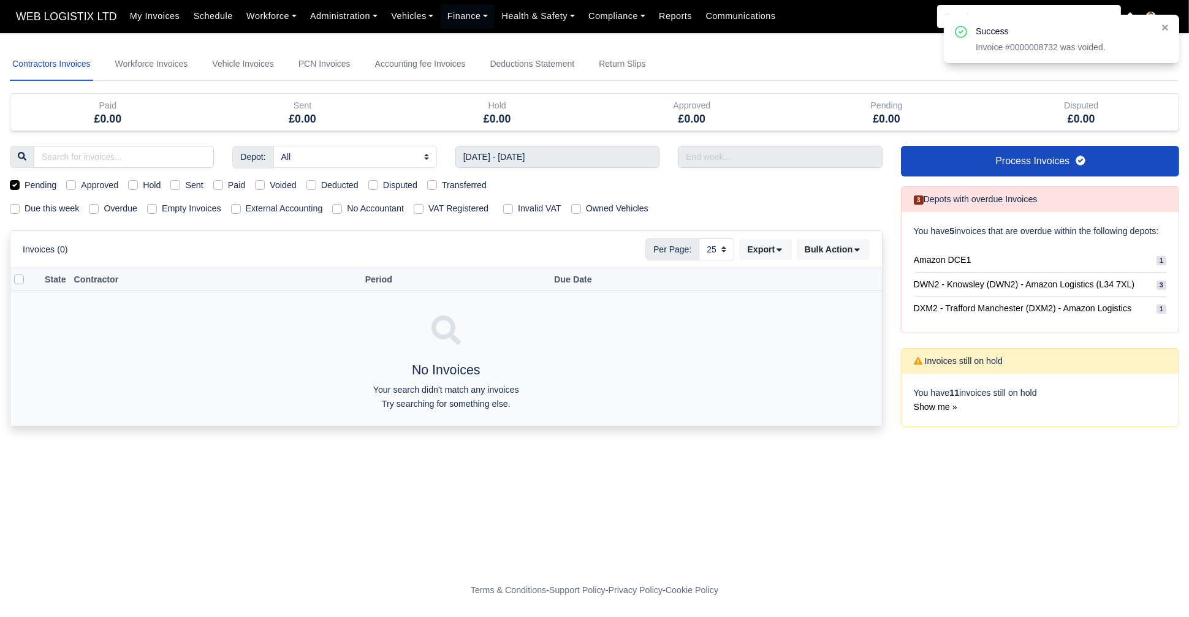
click at [25, 186] on label "Pending" at bounding box center [41, 185] width 32 height 14
click at [12, 186] on input "Pending" at bounding box center [15, 183] width 10 height 10
checkbox input "false"
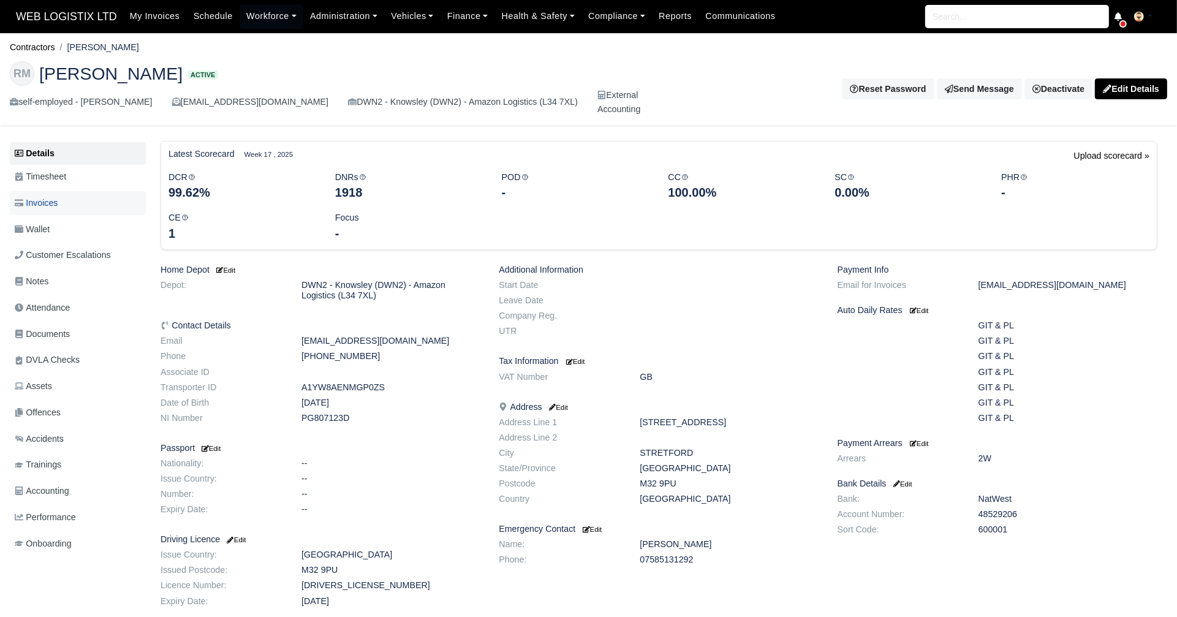
click at [66, 205] on link "Invoices" at bounding box center [78, 203] width 136 height 24
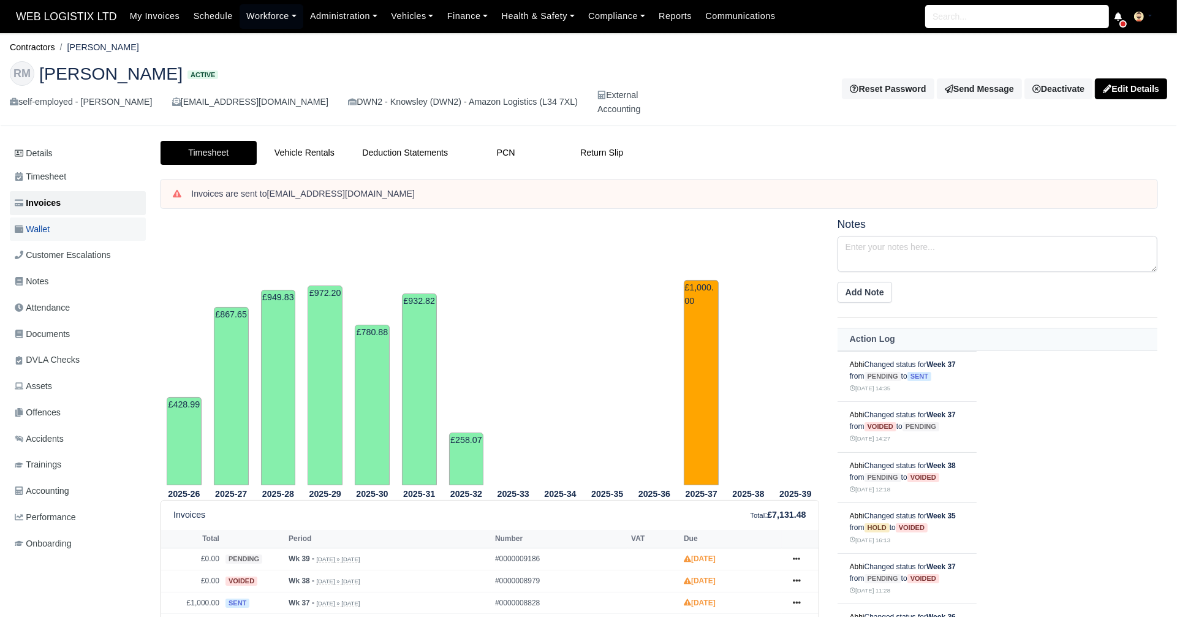
click at [34, 232] on span "Wallet" at bounding box center [32, 229] width 35 height 14
